Goal: Find specific page/section: Find specific page/section

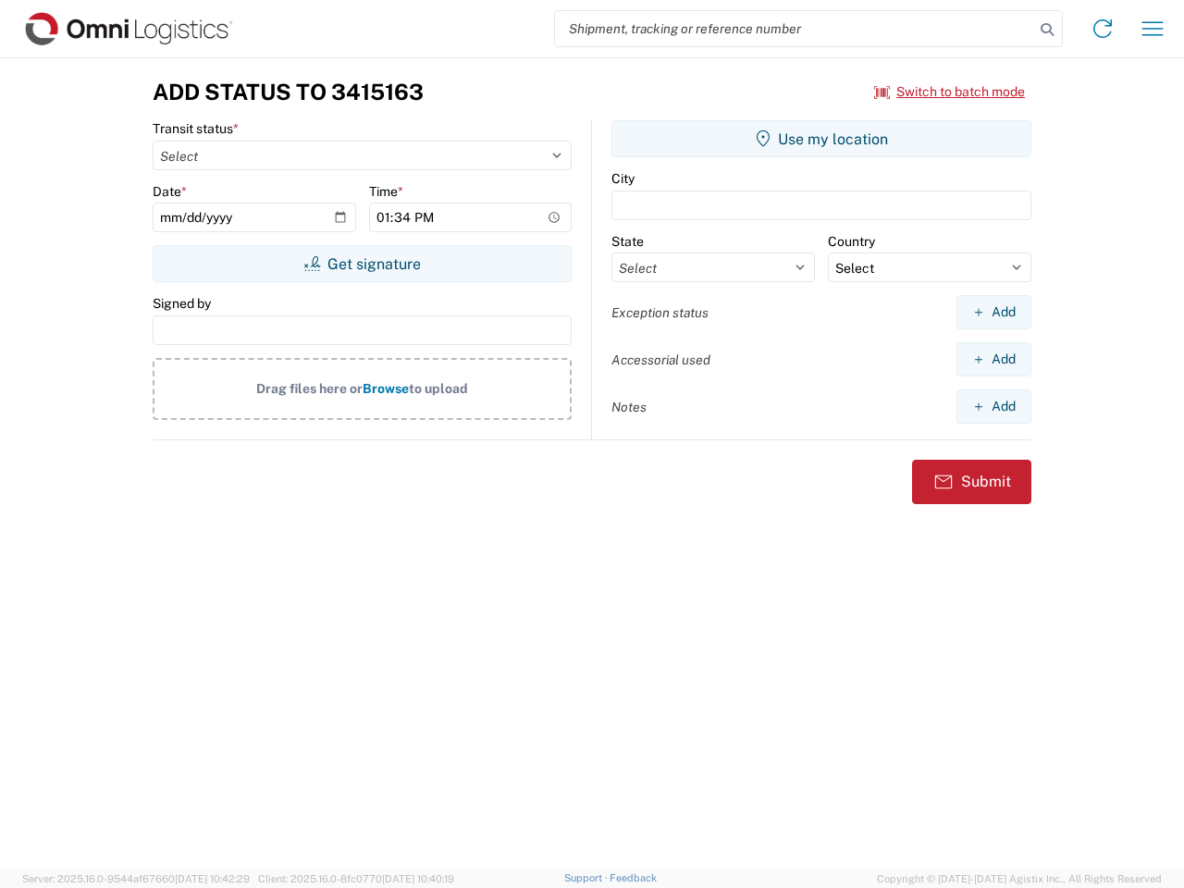
click at [794, 29] on input "search" at bounding box center [794, 28] width 479 height 35
click at [1047, 30] on icon at bounding box center [1047, 30] width 26 height 26
click at [1102, 29] on icon at bounding box center [1103, 29] width 30 height 30
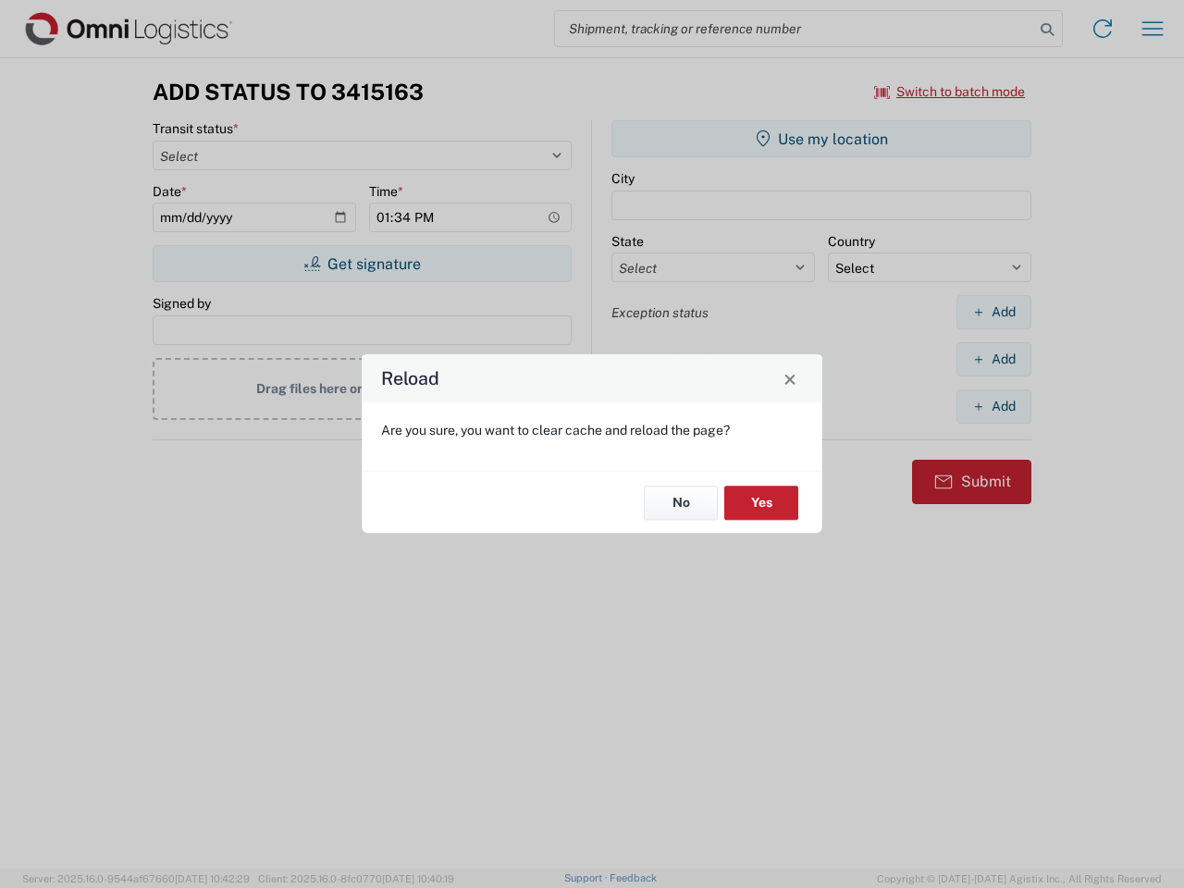
click at [950, 92] on div "Reload Are you sure, you want to clear cache and reload the page? No Yes" at bounding box center [592, 444] width 1184 height 888
click at [362, 264] on div "Reload Are you sure, you want to clear cache and reload the page? No Yes" at bounding box center [592, 444] width 1184 height 888
click at [821, 139] on div "Reload Are you sure, you want to clear cache and reload the page? No Yes" at bounding box center [592, 444] width 1184 height 888
click at [993, 312] on div "Reload Are you sure, you want to clear cache and reload the page? No Yes" at bounding box center [592, 444] width 1184 height 888
click at [993, 359] on div "Reload Are you sure, you want to clear cache and reload the page? No Yes" at bounding box center [592, 444] width 1184 height 888
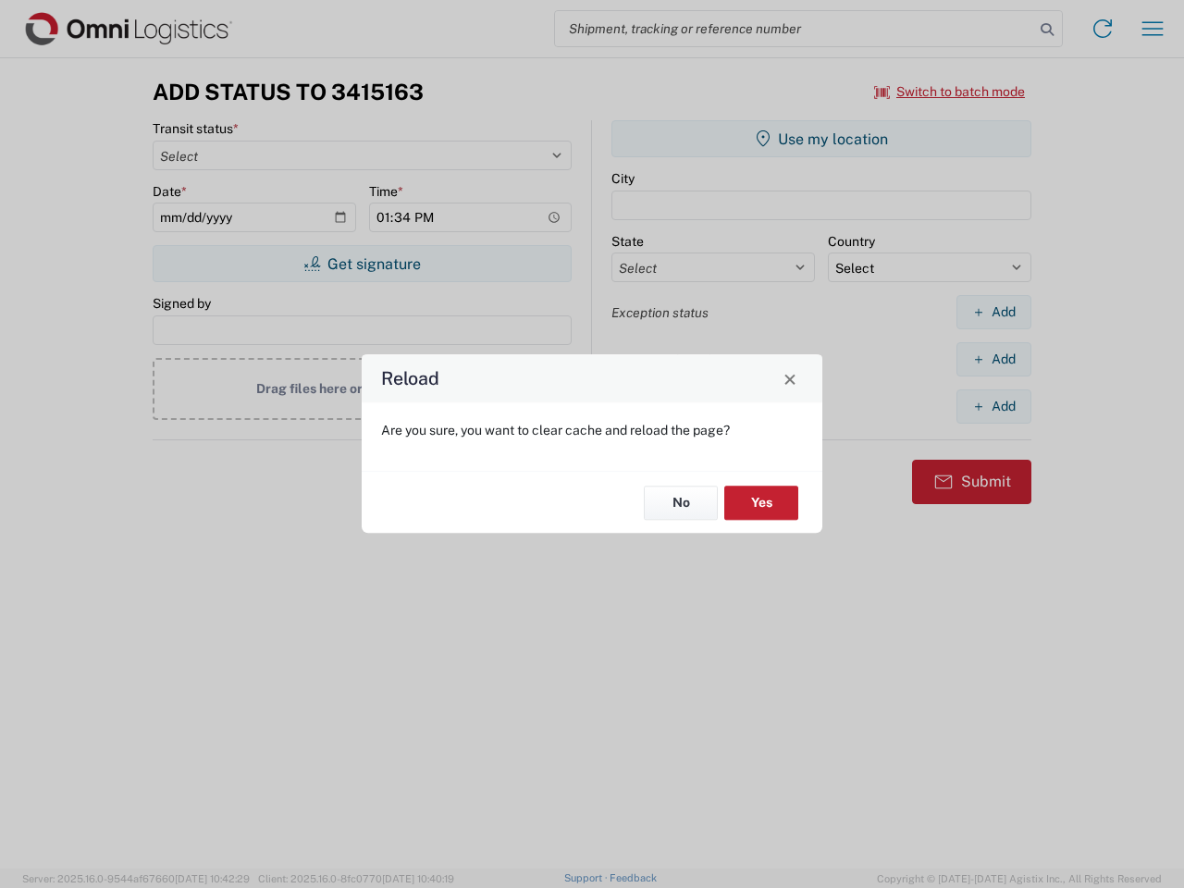
click at [993, 406] on div "Reload Are you sure, you want to clear cache and reload the page? No Yes" at bounding box center [592, 444] width 1184 height 888
